Goal: Information Seeking & Learning: Learn about a topic

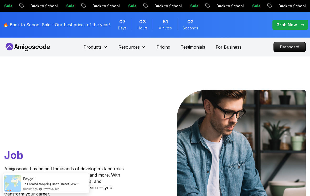
click at [291, 47] on p "Dashboard" at bounding box center [290, 46] width 32 height 9
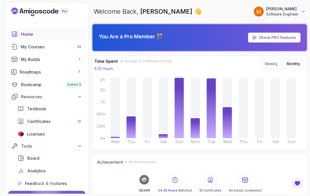
click at [27, 48] on div "My Courses 20" at bounding box center [52, 47] width 62 height 6
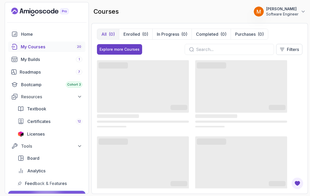
click at [134, 34] on p "Enrolled" at bounding box center [132, 34] width 17 height 6
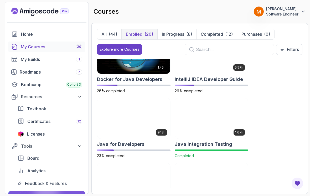
scroll to position [152, 0]
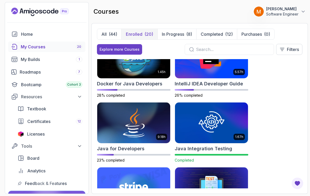
click at [119, 83] on h2 "Docker for Java Developers" at bounding box center [129, 83] width 65 height 7
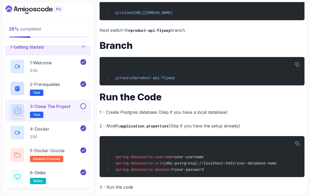
scroll to position [109, 0]
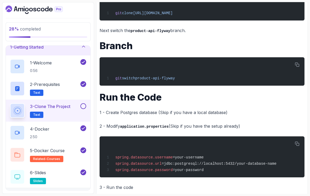
click at [83, 106] on button at bounding box center [83, 106] width 6 height 6
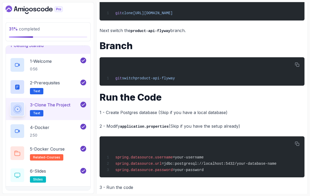
scroll to position [6, 0]
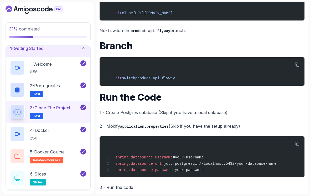
click at [26, 45] on h3 "1 - Getting Started" at bounding box center [27, 48] width 34 height 6
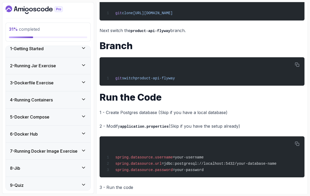
click at [22, 63] on h3 "2 - Running Jar Exercise" at bounding box center [33, 66] width 46 height 6
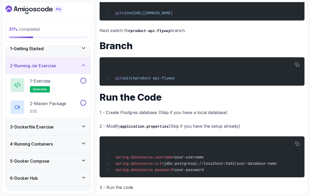
click at [42, 86] on p "exercise" at bounding box center [40, 89] width 20 height 6
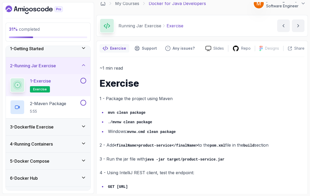
click at [83, 78] on button at bounding box center [83, 81] width 6 height 6
click at [53, 100] on p "2 - Maven Package" at bounding box center [48, 103] width 36 height 6
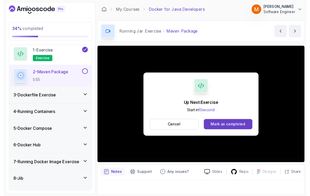
scroll to position [4, 0]
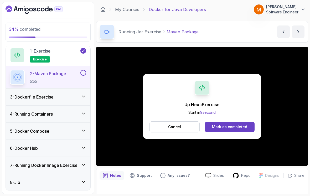
click at [183, 127] on button "Cancel" at bounding box center [175, 126] width 50 height 11
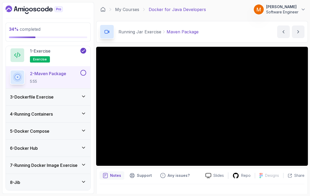
click at [84, 70] on button at bounding box center [83, 73] width 6 height 6
click at [32, 56] on p "exercise" at bounding box center [40, 59] width 20 height 6
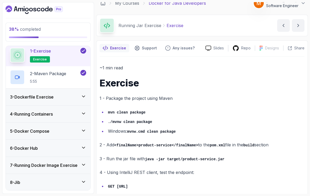
scroll to position [6, 0]
click at [37, 94] on h3 "3 - Dockerfile Exercise" at bounding box center [32, 97] width 44 height 6
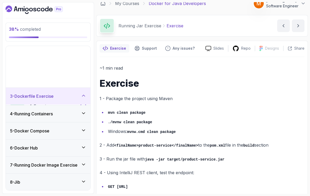
scroll to position [18, 0]
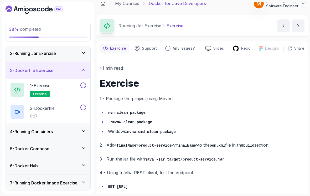
click at [34, 92] on span "exercise" at bounding box center [40, 94] width 14 height 4
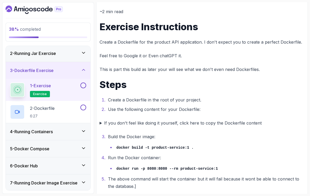
scroll to position [8, 0]
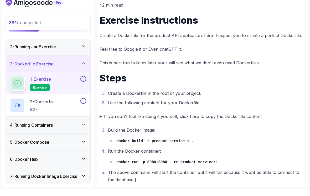
click at [100, 119] on summary "If you don't feel like doing it yourself, click here to copy the Dockerfile con…" at bounding box center [202, 122] width 205 height 7
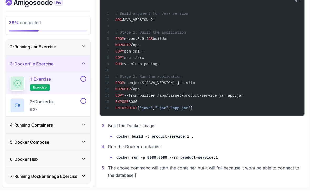
scroll to position [196, 0]
click at [29, 123] on div "4 - Running Containers" at bounding box center [48, 131] width 85 height 17
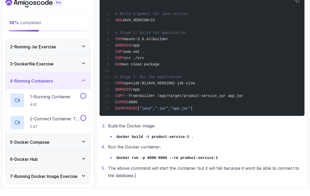
click at [36, 141] on div "5 - Docker Compose" at bounding box center [48, 148] width 85 height 17
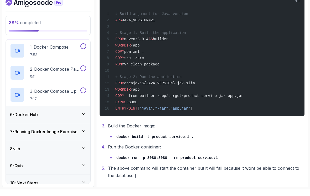
scroll to position [84, 0]
click at [17, 170] on h3 "9 - Quiz" at bounding box center [17, 173] width 14 height 6
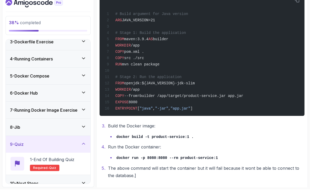
click at [20, 187] on h3 "10 - Next Steps" at bounding box center [24, 190] width 28 height 6
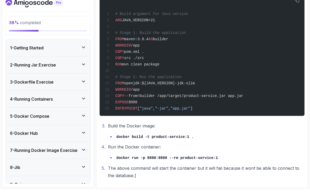
scroll to position [0, 0]
click at [24, 80] on div "3 - Dockerfile Exercise" at bounding box center [48, 88] width 85 height 17
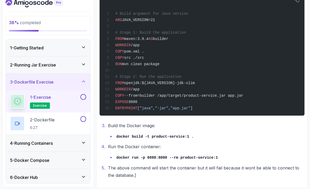
scroll to position [196, 0]
click at [83, 101] on button at bounding box center [83, 104] width 6 height 6
click at [58, 123] on div "2 - Dockerfile 6:27" at bounding box center [44, 130] width 69 height 15
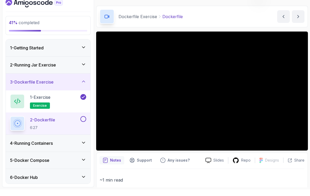
scroll to position [8, 0]
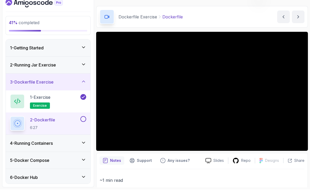
click at [63, 101] on div "1 - Exercise exercise" at bounding box center [44, 108] width 69 height 15
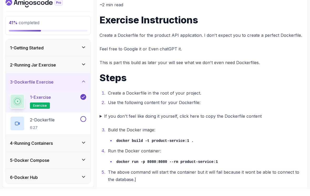
scroll to position [63, 0]
click at [55, 123] on p "2 - Dockerfile" at bounding box center [42, 126] width 25 height 6
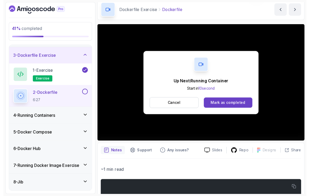
scroll to position [4, 0]
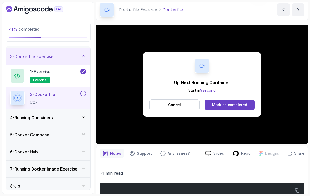
click at [84, 91] on button at bounding box center [83, 94] width 6 height 6
click at [25, 53] on h3 "3 - Dockerfile Exercise" at bounding box center [32, 56] width 44 height 6
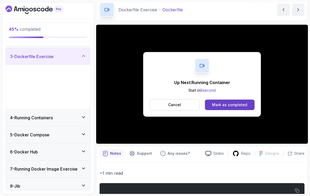
scroll to position [18, 0]
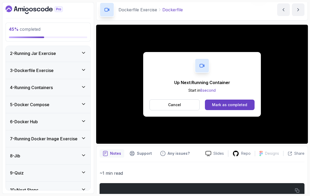
click at [20, 85] on h3 "4 - Running Containers" at bounding box center [31, 87] width 43 height 6
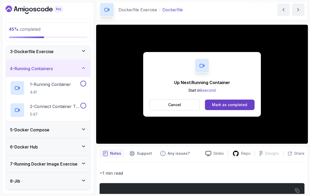
scroll to position [42, 0]
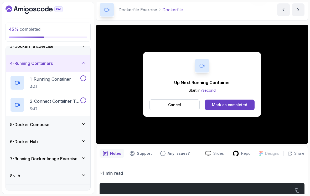
click at [32, 78] on p "1 - Running Container" at bounding box center [50, 79] width 41 height 6
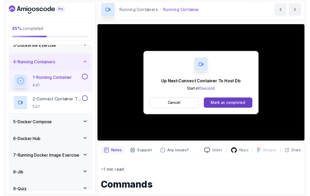
scroll to position [4, 0]
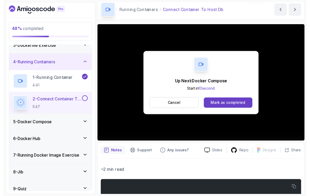
scroll to position [4, 0]
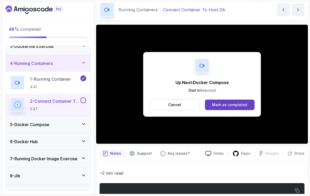
click at [85, 99] on button at bounding box center [83, 101] width 6 height 6
click at [81, 60] on icon at bounding box center [83, 62] width 5 height 5
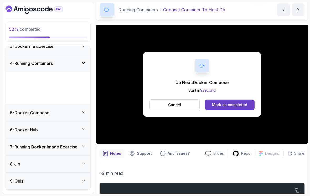
scroll to position [18, 0]
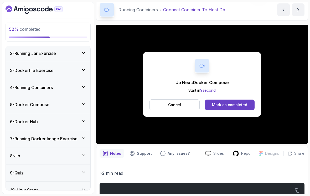
click at [66, 105] on div "5 - Docker Compose" at bounding box center [48, 104] width 85 height 17
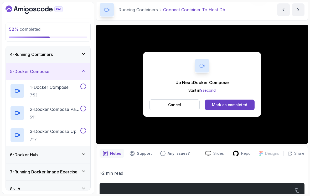
scroll to position [57, 0]
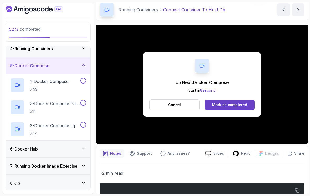
click at [60, 82] on h2 "1 - Docker Compose 7:53" at bounding box center [49, 85] width 39 height 14
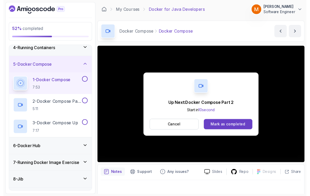
scroll to position [4, 0]
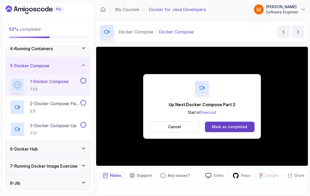
click at [8, 179] on div "8 - Jib" at bounding box center [48, 183] width 85 height 17
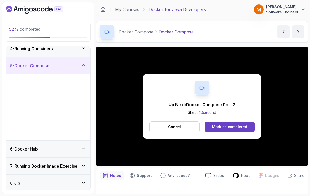
scroll to position [18, 0]
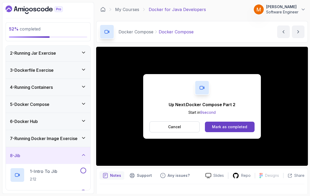
click at [160, 124] on button "Cancel" at bounding box center [175, 126] width 50 height 11
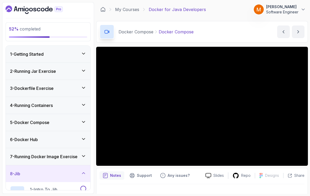
scroll to position [0, 0]
click at [21, 120] on h3 "5 - Docker Compose" at bounding box center [29, 122] width 39 height 6
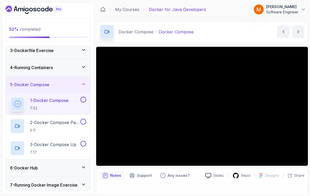
scroll to position [38, 0]
click at [81, 98] on div at bounding box center [82, 99] width 7 height 6
click at [84, 96] on button at bounding box center [83, 99] width 6 height 6
click at [50, 120] on p "2 - Docker Compose Part 2" at bounding box center [54, 122] width 49 height 6
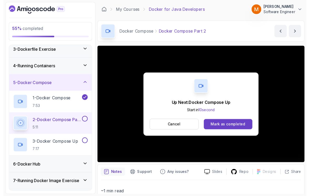
scroll to position [4, 0]
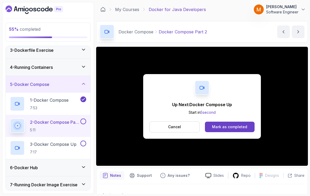
click at [184, 121] on button "Cancel" at bounding box center [175, 126] width 50 height 11
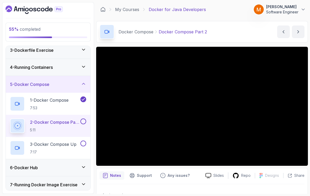
click at [84, 120] on button at bounding box center [83, 122] width 6 height 6
click at [45, 150] on p "7:17" at bounding box center [53, 152] width 47 height 5
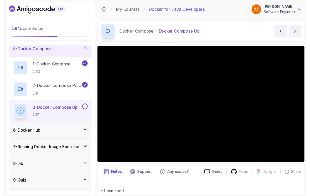
scroll to position [4, 0]
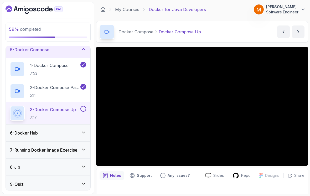
click at [82, 106] on button at bounding box center [83, 109] width 6 height 6
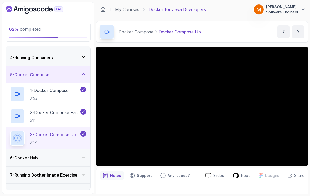
click at [30, 72] on h3 "5 - Docker Compose" at bounding box center [29, 74] width 39 height 6
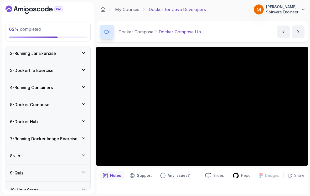
scroll to position [8, 0]
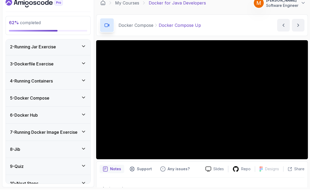
click at [27, 119] on h3 "6 - Docker Hub" at bounding box center [24, 122] width 28 height 6
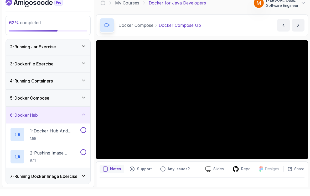
click at [38, 134] on h2 "1 - Docker Hub And Signup 1:55" at bounding box center [54, 141] width 49 height 14
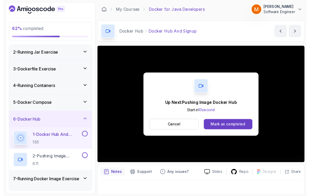
scroll to position [4, 0]
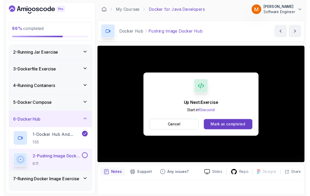
scroll to position [4, 0]
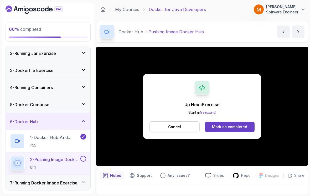
click at [83, 157] on button at bounding box center [83, 159] width 6 height 6
click at [72, 180] on h3 "7 - Running Docker Image Exercise" at bounding box center [44, 183] width 68 height 6
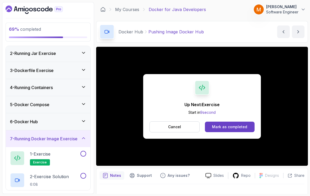
click at [70, 153] on div "1 - Exercise exercise" at bounding box center [44, 158] width 69 height 15
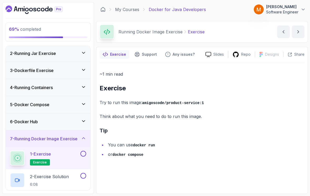
scroll to position [8, 0]
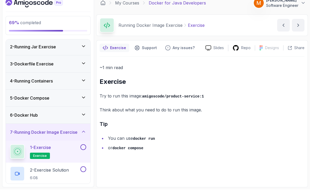
click at [85, 151] on button at bounding box center [83, 154] width 6 height 6
click at [54, 173] on p "2 - Exercise Solution" at bounding box center [49, 176] width 39 height 6
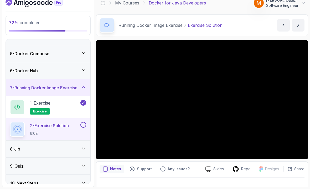
scroll to position [62, 0]
click at [49, 187] on div "10 - Next Steps" at bounding box center [48, 190] width 76 height 6
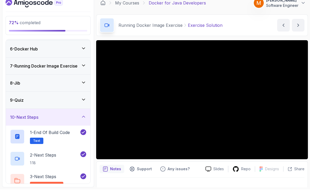
click at [23, 121] on h3 "10 - Next Steps" at bounding box center [24, 124] width 28 height 6
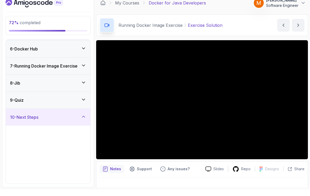
scroll to position [18, 0]
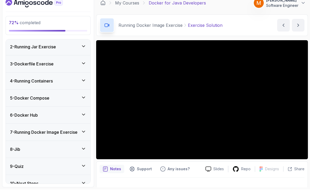
click at [47, 136] on h3 "7 - Running Docker Image Exercise" at bounding box center [44, 139] width 68 height 6
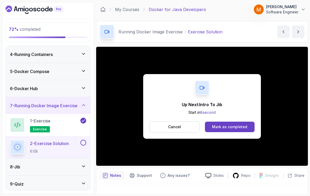
scroll to position [52, 0]
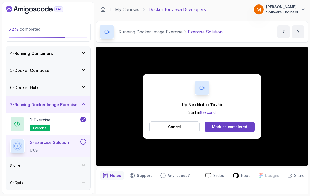
click at [83, 139] on button at bounding box center [83, 142] width 6 height 6
click at [24, 101] on h3 "7 - Running Docker Image Exercise" at bounding box center [44, 104] width 68 height 6
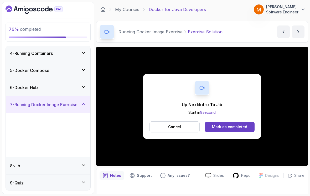
scroll to position [18, 0]
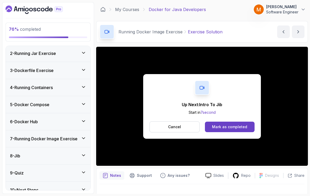
click at [159, 121] on button "Cancel" at bounding box center [175, 126] width 50 height 11
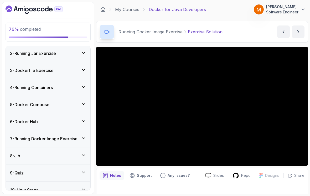
scroll to position [8, 0]
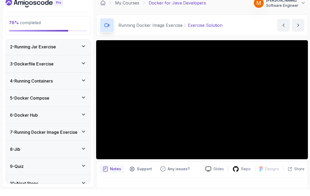
click at [20, 153] on h3 "8 - Jib" at bounding box center [15, 156] width 10 height 6
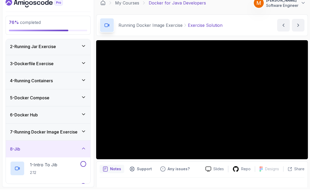
click at [40, 168] on h2 "1 - Intro To Jib 2:12" at bounding box center [43, 175] width 27 height 14
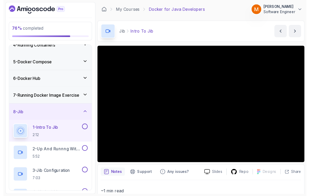
scroll to position [4, 0]
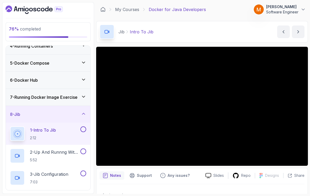
click at [85, 126] on button at bounding box center [83, 129] width 6 height 6
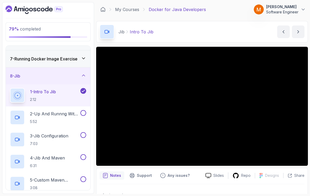
scroll to position [100, 0]
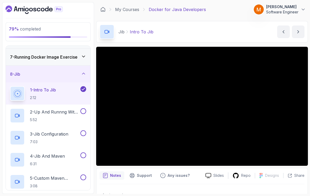
click at [42, 113] on h2 "2 - Up And Runnng With Jib 5:52" at bounding box center [54, 116] width 49 height 14
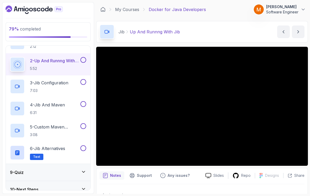
scroll to position [150, 0]
click at [56, 149] on h2 "6 - Jib Alternatives Text" at bounding box center [47, 153] width 35 height 15
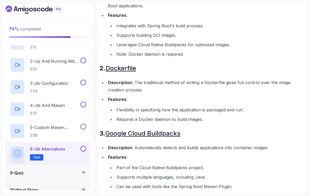
scroll to position [149, 0]
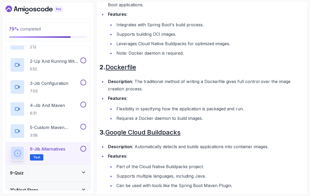
click at [90, 76] on div "3 - Jib Configuration 7:03" at bounding box center [48, 87] width 85 height 22
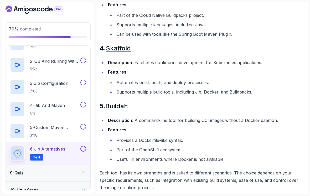
scroll to position [300, 0]
click at [82, 148] on button at bounding box center [83, 149] width 6 height 6
click at [45, 170] on div "9 - Quiz" at bounding box center [48, 173] width 76 height 6
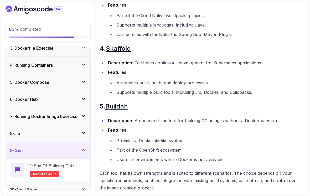
scroll to position [40, 0]
click at [70, 168] on h2 "1 - End Of Building Quiz Required- quiz" at bounding box center [52, 170] width 44 height 15
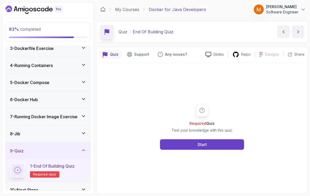
click at [170, 149] on button "Start" at bounding box center [202, 144] width 84 height 11
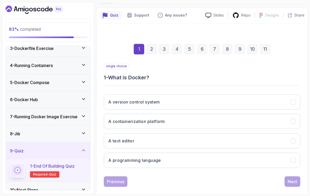
scroll to position [39, 0]
click at [118, 119] on h3 "A containerization platform" at bounding box center [136, 122] width 57 height 6
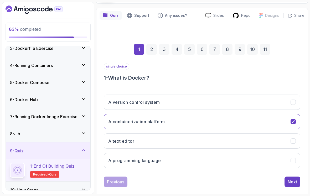
click at [285, 179] on button "Next" at bounding box center [293, 182] width 16 height 11
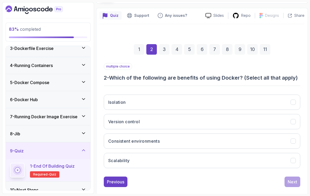
click at [179, 100] on button "Isolation" at bounding box center [202, 102] width 197 height 15
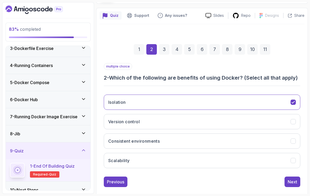
click at [189, 118] on button "Version control" at bounding box center [202, 121] width 197 height 15
click at [199, 137] on button "Consistent environments" at bounding box center [202, 141] width 197 height 15
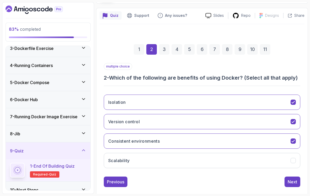
click at [212, 155] on button "Scalability" at bounding box center [202, 160] width 197 height 15
click at [292, 177] on button "Next" at bounding box center [293, 182] width 16 height 11
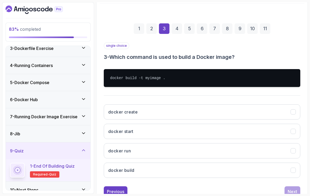
scroll to position [64, 0]
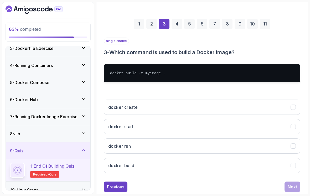
click at [212, 162] on button "docker build" at bounding box center [202, 165] width 197 height 15
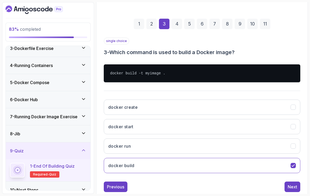
click at [295, 184] on div "Next" at bounding box center [292, 187] width 9 height 6
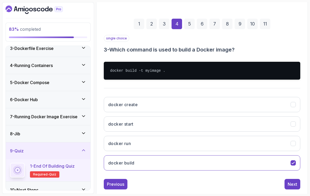
scroll to position [46, 0]
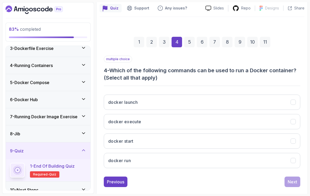
click at [196, 159] on button "docker run" at bounding box center [202, 160] width 197 height 15
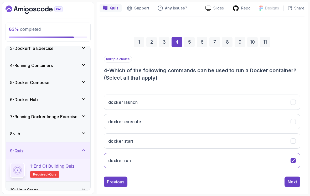
click at [197, 140] on button "docker start" at bounding box center [202, 141] width 197 height 15
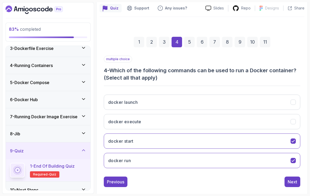
click at [288, 181] on div "Next" at bounding box center [292, 182] width 9 height 6
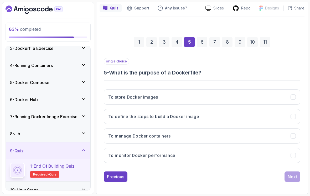
scroll to position [39, 0]
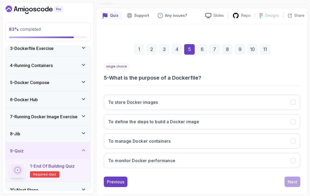
click at [212, 123] on button "To define the steps to build a Docker image" at bounding box center [202, 121] width 197 height 15
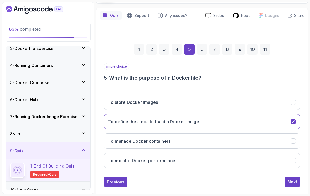
click at [287, 177] on button "Next" at bounding box center [293, 182] width 16 height 11
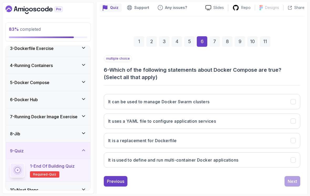
scroll to position [46, 0]
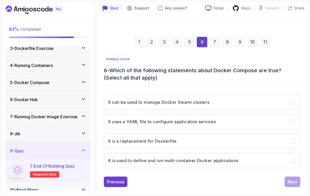
click at [208, 122] on button "It uses a YAML file to configure application services" at bounding box center [202, 121] width 197 height 15
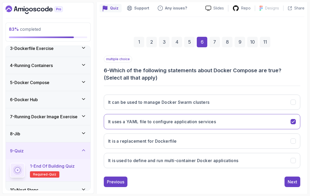
click at [230, 164] on button "It is used to define and run multi-container Docker applications" at bounding box center [202, 160] width 197 height 15
click at [193, 104] on button "It can be used to manage Docker Swarm clusters" at bounding box center [202, 102] width 197 height 15
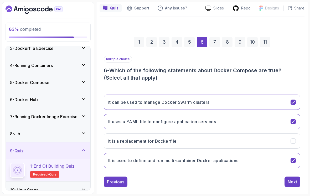
click at [291, 179] on div "Next" at bounding box center [292, 182] width 9 height 6
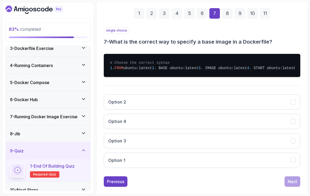
scroll to position [75, 0]
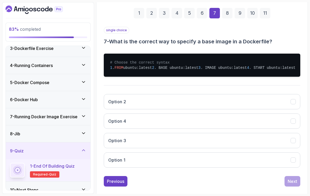
click at [241, 148] on button "Option 3" at bounding box center [202, 140] width 197 height 15
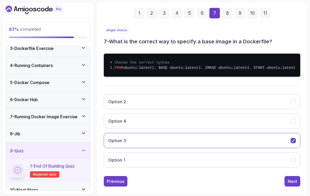
click at [292, 185] on div "Next" at bounding box center [292, 181] width 9 height 6
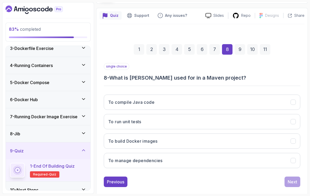
scroll to position [8, 0]
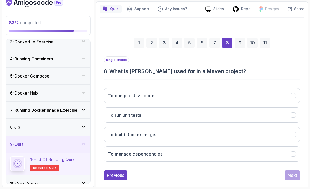
click at [201, 134] on button "To build Docker images" at bounding box center [202, 141] width 197 height 15
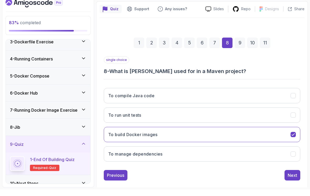
click at [292, 177] on button "Next" at bounding box center [293, 182] width 16 height 11
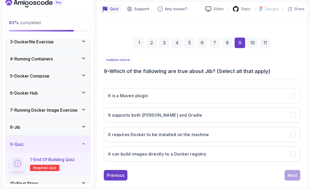
click at [187, 95] on button "It is a Maven plugin" at bounding box center [202, 102] width 197 height 15
click at [206, 114] on button "It supports both [PERSON_NAME] and Gradle" at bounding box center [202, 121] width 197 height 15
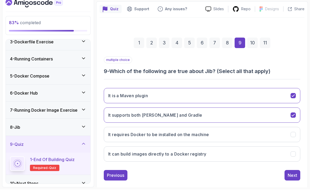
click at [191, 95] on button "It is a Maven plugin" at bounding box center [202, 102] width 197 height 15
click at [238, 153] on button "It can build images directly to a Docker registry" at bounding box center [202, 160] width 197 height 15
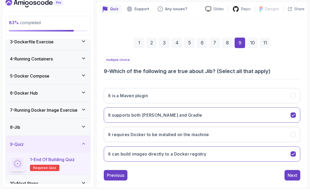
click at [292, 179] on div "Next" at bounding box center [292, 182] width 9 height 6
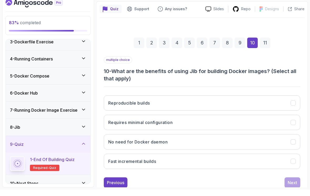
click at [190, 102] on button "Reproducible builds" at bounding box center [202, 109] width 197 height 15
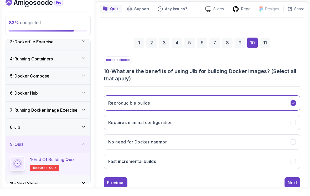
click at [214, 121] on button "Requires minimal configuration" at bounding box center [202, 128] width 197 height 15
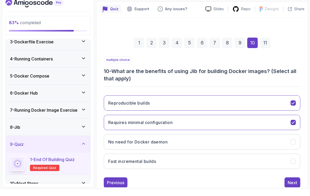
click at [225, 141] on button "No need for Docker daemon" at bounding box center [202, 148] width 197 height 15
click at [241, 160] on button "Fast incremental builds" at bounding box center [202, 167] width 197 height 15
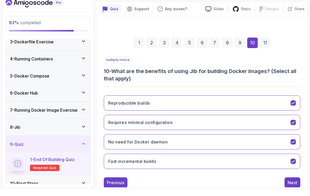
click at [288, 186] on div "Next" at bounding box center [292, 189] width 9 height 6
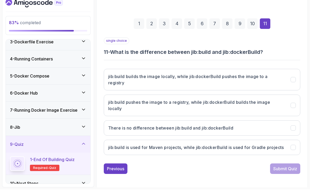
scroll to position [58, 0]
click at [119, 76] on button "jib:build builds the image locally, while jib:dockerBuild pushes the image to a…" at bounding box center [202, 87] width 197 height 22
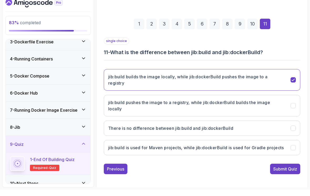
click at [281, 172] on div "Submit Quiz" at bounding box center [285, 175] width 24 height 6
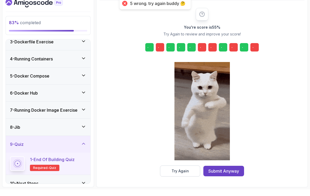
scroll to position [48, 0]
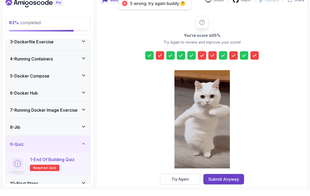
click at [222, 181] on button "Submit Anyway" at bounding box center [223, 186] width 41 height 11
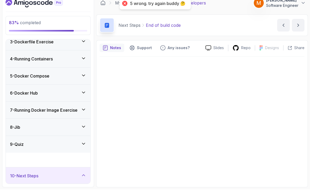
scroll to position [18, 0]
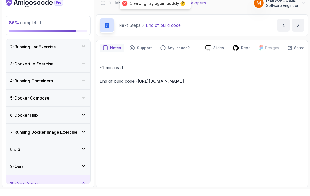
click at [18, 153] on h3 "8 - Jib" at bounding box center [15, 156] width 10 height 6
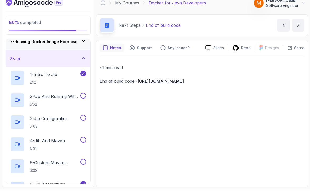
scroll to position [108, 0]
click at [51, 100] on p "2 - Up And Runnng With Jib" at bounding box center [54, 103] width 49 height 6
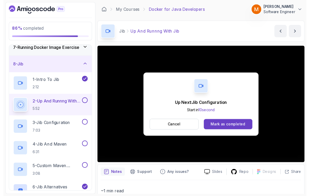
scroll to position [4, 0]
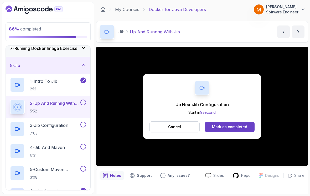
click at [85, 100] on button at bounding box center [83, 103] width 6 height 6
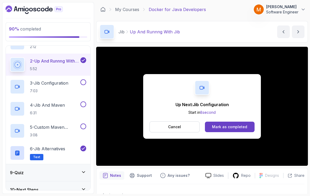
scroll to position [150, 0]
click at [62, 82] on p "3 - Jib Configuration" at bounding box center [49, 83] width 38 height 6
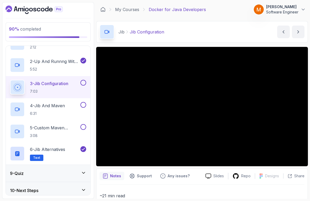
scroll to position [139, 0]
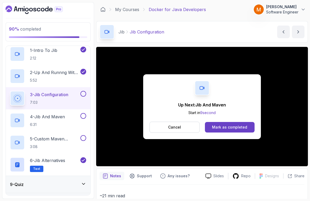
click at [81, 79] on button "2 - Up And Runnng With Jib 5:52" at bounding box center [48, 76] width 76 height 15
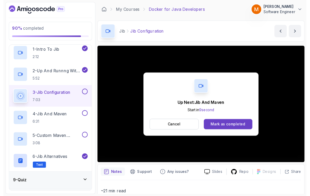
scroll to position [4, 0]
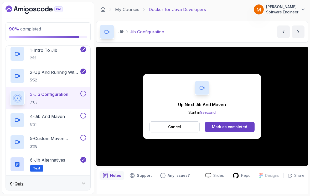
click at [83, 92] on button at bounding box center [83, 94] width 6 height 6
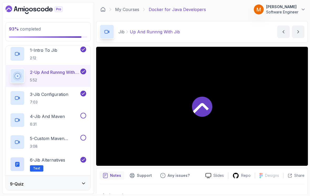
click at [60, 117] on h2 "4 - Jib And Maven 6:31" at bounding box center [47, 120] width 35 height 14
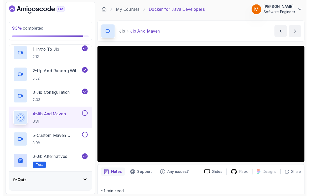
scroll to position [4, 0]
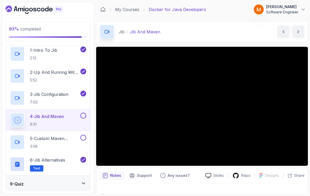
click at [85, 113] on button at bounding box center [83, 116] width 6 height 6
click at [62, 138] on p "5 - Custom Maven Properties" at bounding box center [54, 138] width 49 height 6
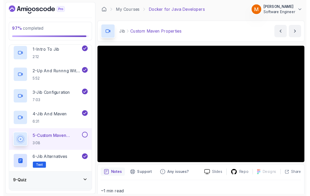
scroll to position [4, 0]
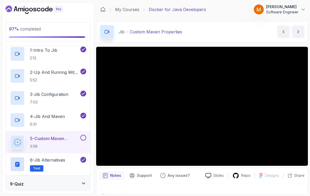
click at [86, 135] on button at bounding box center [83, 138] width 6 height 6
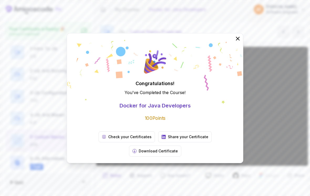
click at [237, 40] on icon at bounding box center [237, 38] width 3 height 3
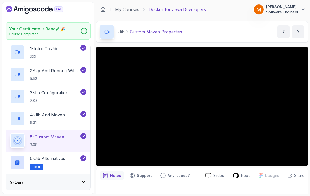
scroll to position [0, 0]
click at [126, 11] on link "My Courses" at bounding box center [127, 9] width 24 height 6
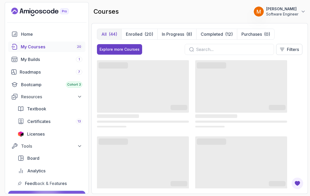
click at [137, 34] on p "Enrolled" at bounding box center [134, 34] width 17 height 6
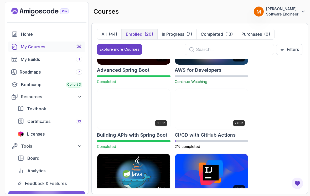
scroll to position [36, 0]
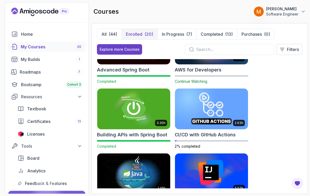
click at [224, 134] on h2 "CI/CD with GitHub Actions" at bounding box center [205, 134] width 61 height 7
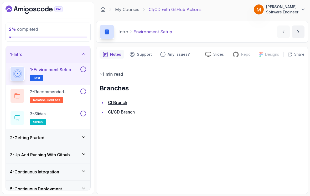
click at [63, 115] on div "3 - Slides slides" at bounding box center [44, 118] width 69 height 15
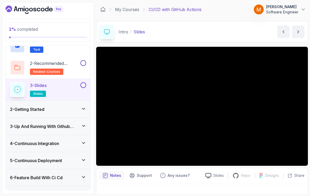
scroll to position [6, 0]
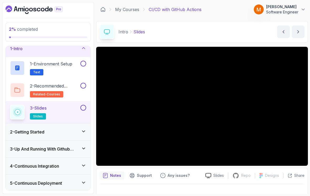
click at [33, 94] on p "related-courses" at bounding box center [46, 94] width 33 height 6
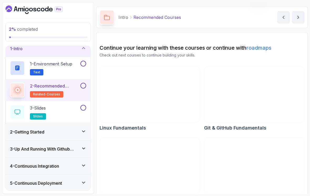
scroll to position [14, 0]
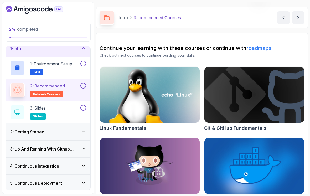
click at [85, 87] on button at bounding box center [83, 86] width 6 height 6
click at [35, 70] on span "Text" at bounding box center [36, 72] width 7 height 4
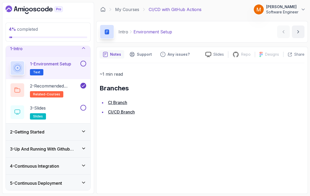
click at [45, 113] on h2 "3 - Slides slides" at bounding box center [38, 112] width 16 height 15
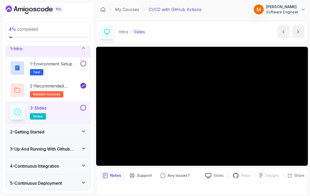
click at [83, 106] on button at bounding box center [83, 108] width 6 height 6
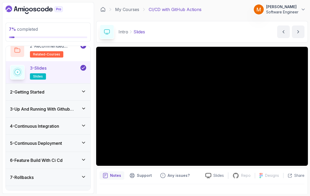
click at [24, 94] on h3 "2 - Getting Started" at bounding box center [27, 92] width 34 height 6
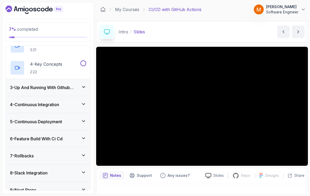
scroll to position [8, 0]
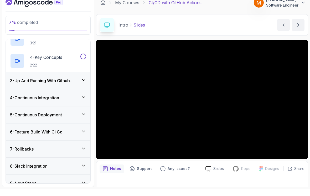
click at [29, 187] on h3 "9 - Next Steps" at bounding box center [23, 190] width 26 height 6
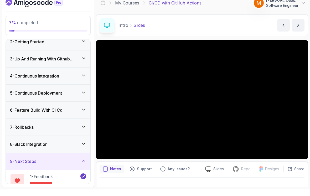
click at [30, 165] on h3 "9 - Next Steps" at bounding box center [23, 168] width 26 height 6
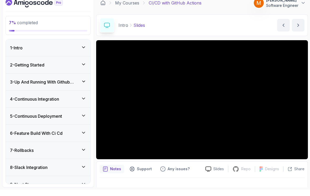
scroll to position [0, 0]
click at [21, 51] on h3 "1 - Intro" at bounding box center [16, 54] width 13 height 6
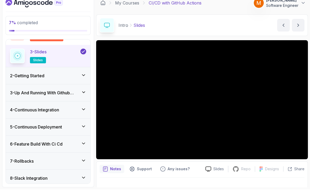
click at [17, 96] on h3 "3 - Up And Running With Github Actions" at bounding box center [45, 99] width 71 height 6
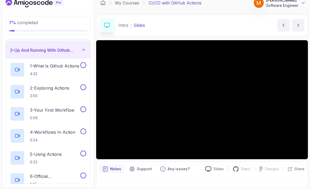
scroll to position [34, 0]
